Goal: Find contact information: Find contact information

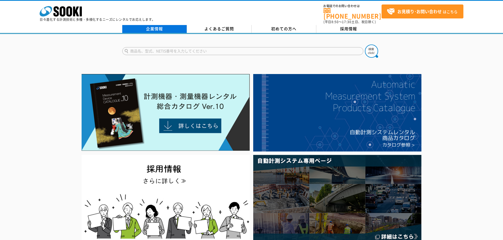
click at [159, 26] on link "企業情報" at bounding box center [154, 29] width 65 height 8
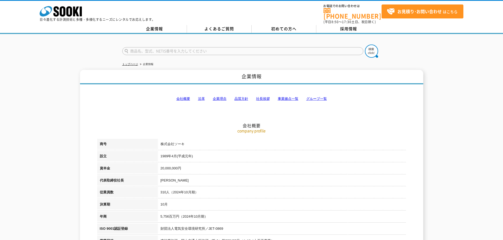
click at [294, 92] on h2 "会社概要" at bounding box center [251, 99] width 309 height 58
click at [293, 97] on link "事業拠点一覧" at bounding box center [288, 99] width 21 height 4
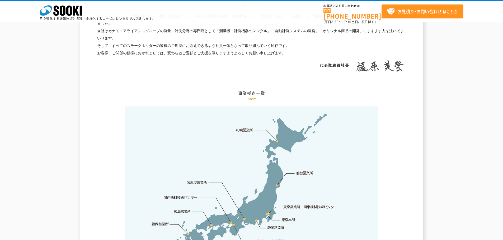
scroll to position [1060, 0]
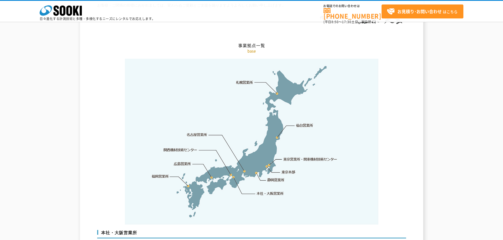
click at [191, 148] on link "関西機材技術センター" at bounding box center [181, 150] width 34 height 5
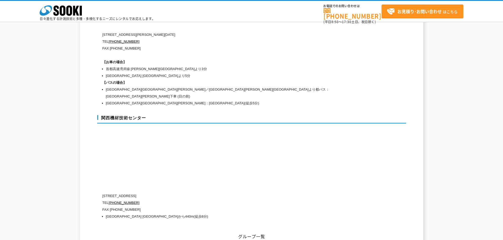
scroll to position [2372, 0]
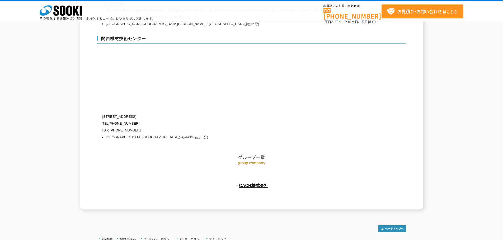
drag, startPoint x: 125, startPoint y: 97, endPoint x: 182, endPoint y: 96, distance: 57.3
click at [181, 113] on p "[STREET_ADDRESS]" at bounding box center [228, 116] width 253 height 7
copy p "[STREET_ADDRESS]"
